Goal: Task Accomplishment & Management: Manage account settings

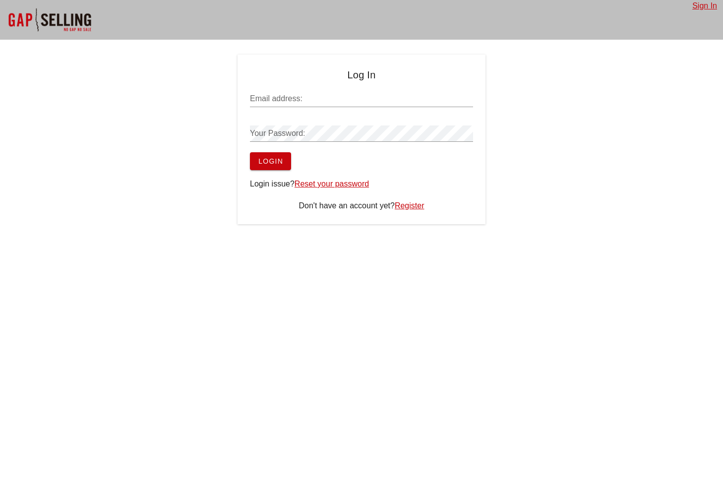
type input "[PERSON_NAME][EMAIL_ADDRESS][DOMAIN_NAME]"
click at [281, 158] on span "Login" at bounding box center [270, 161] width 25 height 8
click at [558, 276] on div "Sign In Log In Email address: sean@salesgrowth.com Your Password: Login Login i…" at bounding box center [361, 246] width 723 height 492
click at [264, 161] on span "Login" at bounding box center [270, 161] width 25 height 8
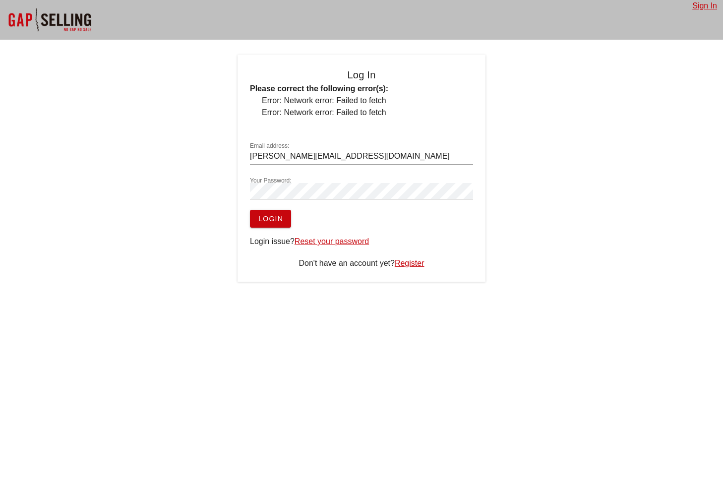
click at [265, 223] on span "Login" at bounding box center [270, 219] width 25 height 8
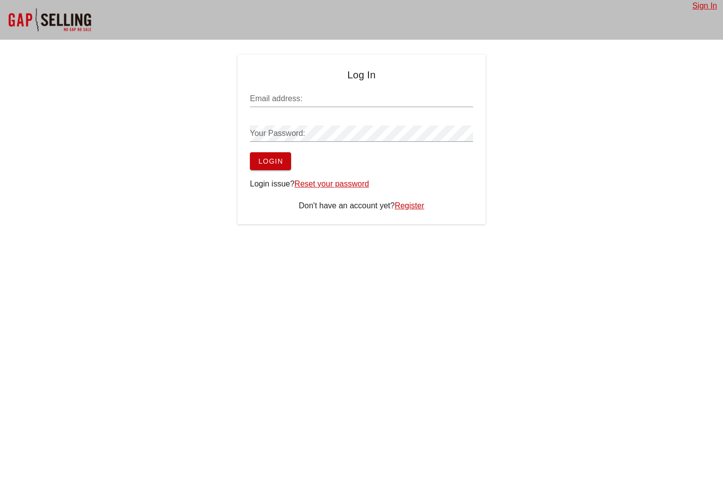
type input "[PERSON_NAME][EMAIL_ADDRESS][DOMAIN_NAME]"
click at [275, 164] on span "Login" at bounding box center [270, 161] width 25 height 8
click at [534, 173] on div "Log In Email address: [PERSON_NAME][EMAIL_ADDRESS][DOMAIN_NAME] Your Password: …" at bounding box center [361, 140] width 723 height 170
click at [259, 160] on span "Login" at bounding box center [270, 161] width 25 height 8
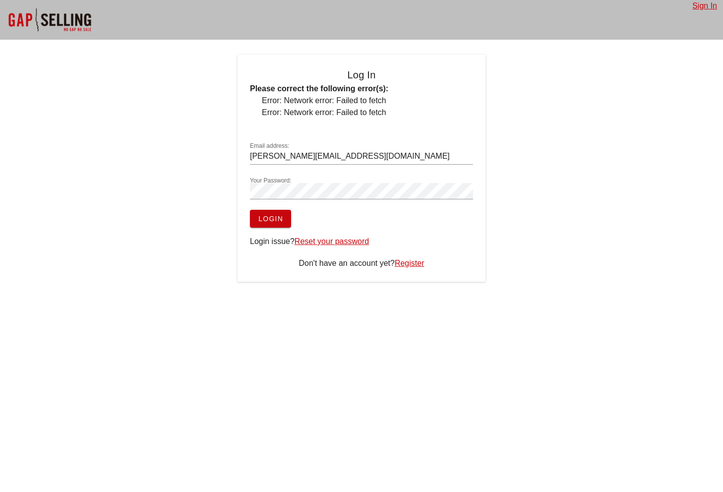
click at [268, 215] on span "Login" at bounding box center [270, 219] width 25 height 8
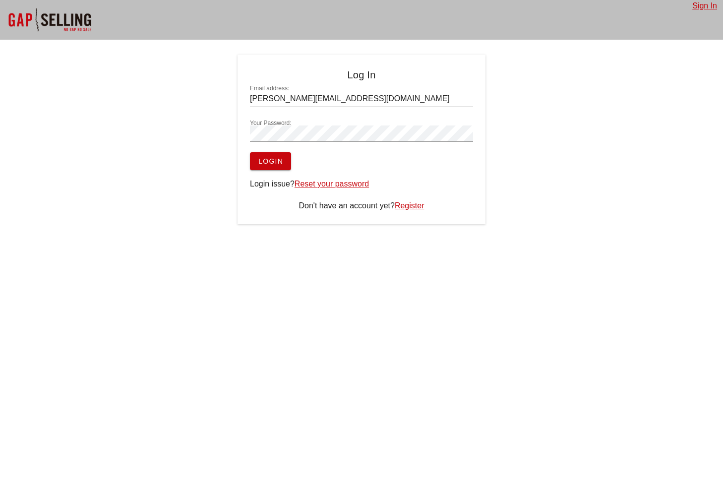
click at [467, 181] on div "Login issue? Reset your password" at bounding box center [361, 184] width 223 height 12
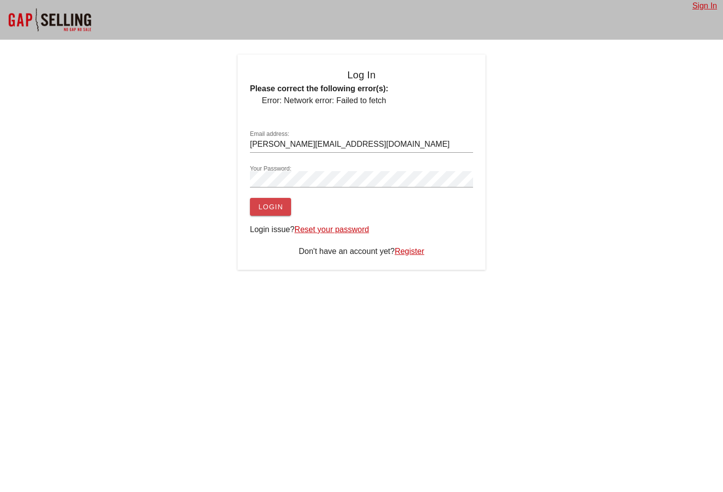
click at [271, 206] on span "Login" at bounding box center [270, 207] width 25 height 8
click at [281, 210] on span "Login" at bounding box center [270, 207] width 25 height 8
click at [279, 211] on span "Login" at bounding box center [270, 207] width 25 height 8
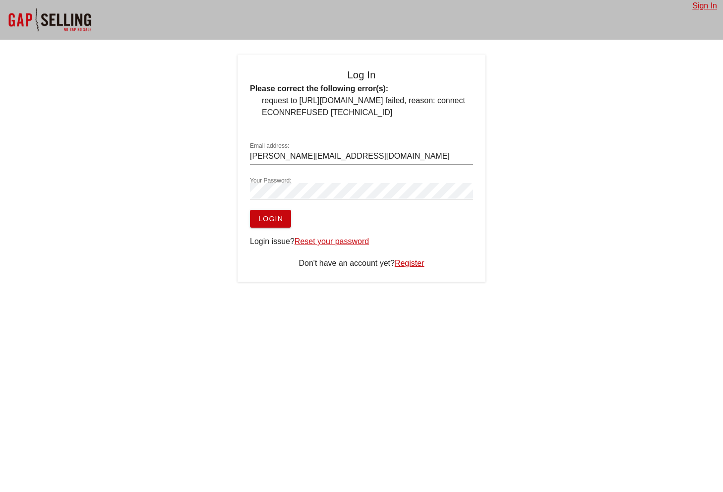
click at [279, 211] on button "Login" at bounding box center [270, 219] width 41 height 18
